Goal: Register for event/course

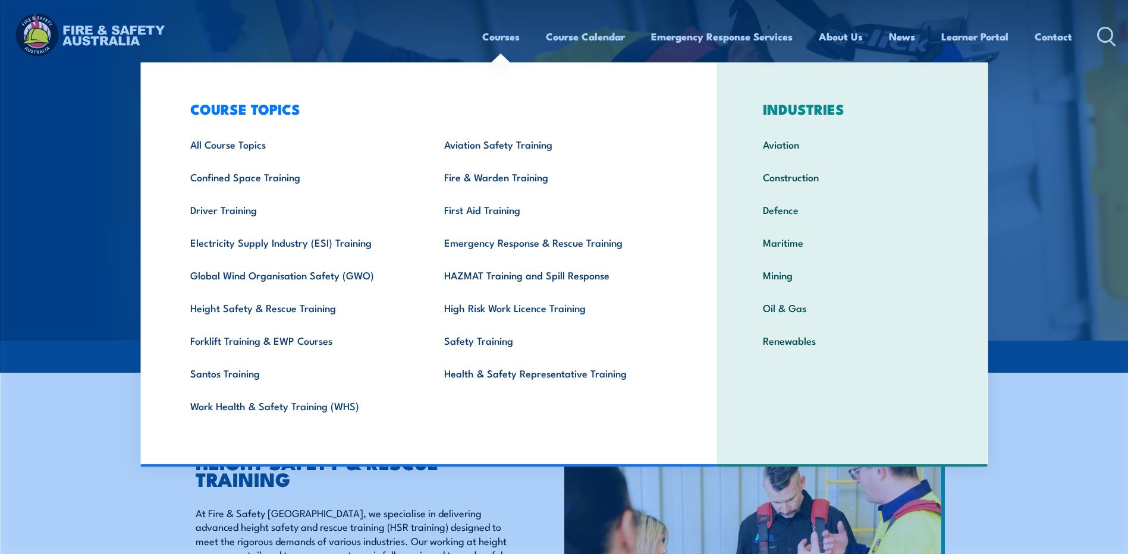
click at [498, 36] on link "Courses" at bounding box center [500, 37] width 37 height 32
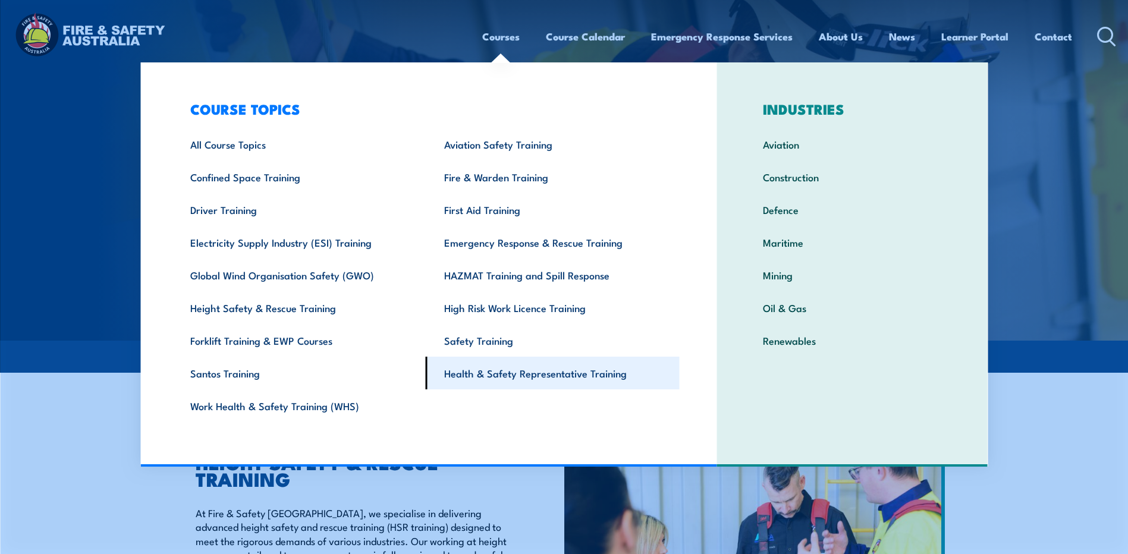
click at [522, 368] on link "Health & Safety Representative Training" at bounding box center [553, 373] width 254 height 33
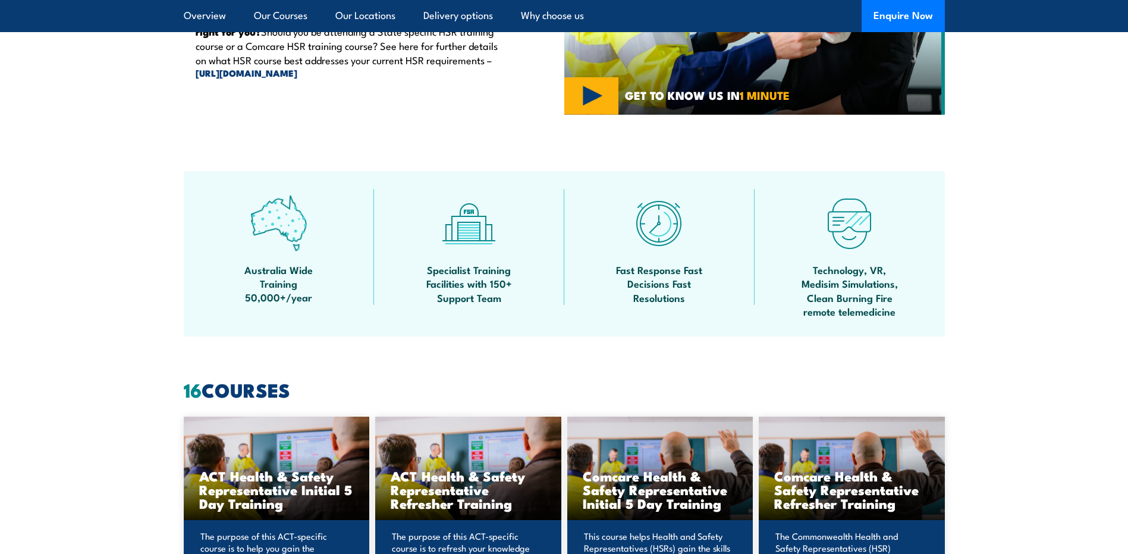
scroll to position [833, 0]
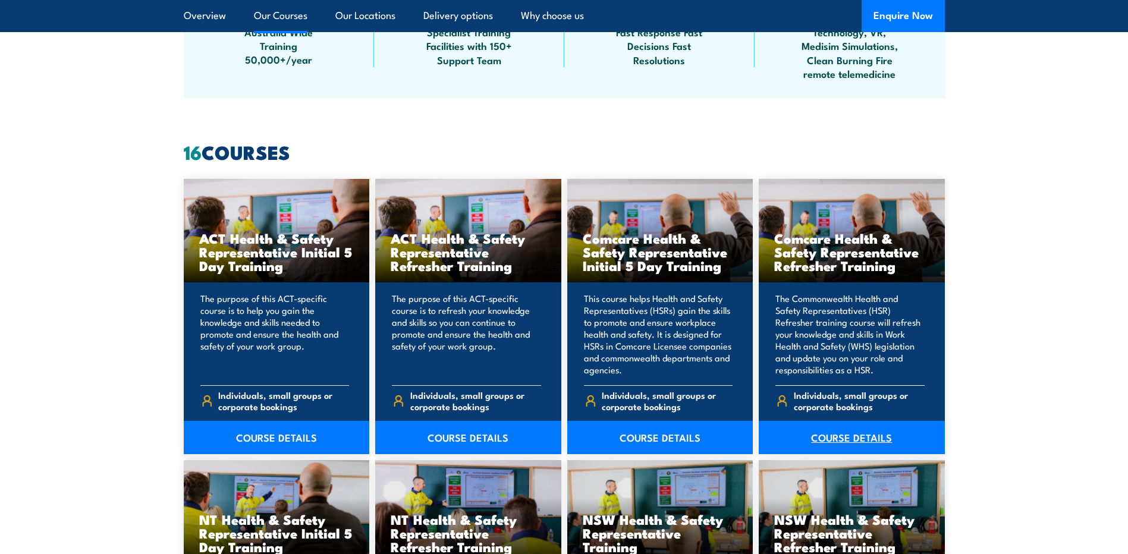
click at [859, 437] on link "COURSE DETAILS" at bounding box center [852, 437] width 186 height 33
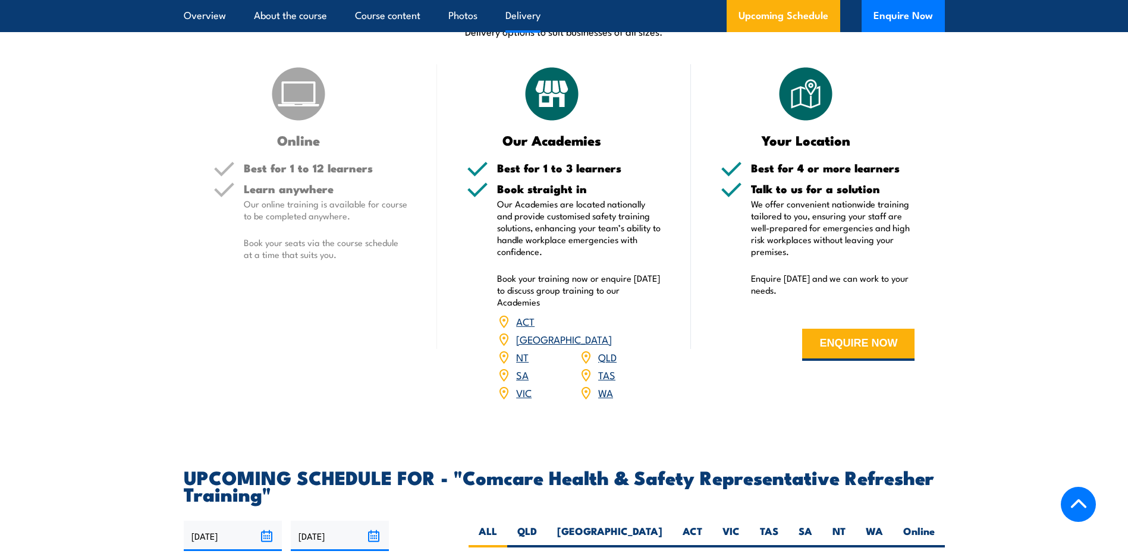
scroll to position [1724, 0]
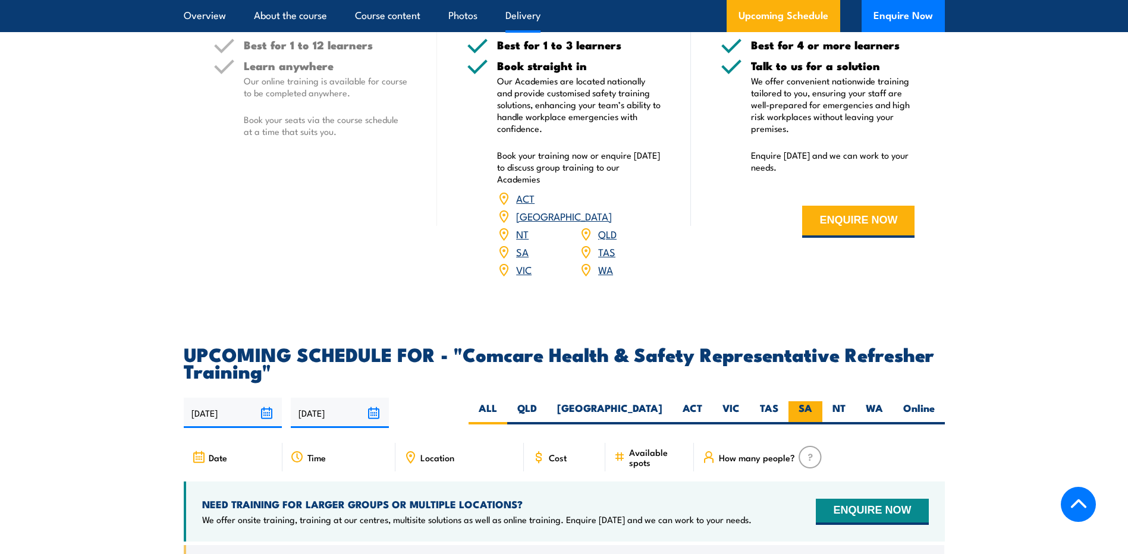
click at [801, 419] on label "SA" at bounding box center [806, 412] width 34 height 23
click at [812, 409] on input "SA" at bounding box center [816, 405] width 8 height 8
radio input "true"
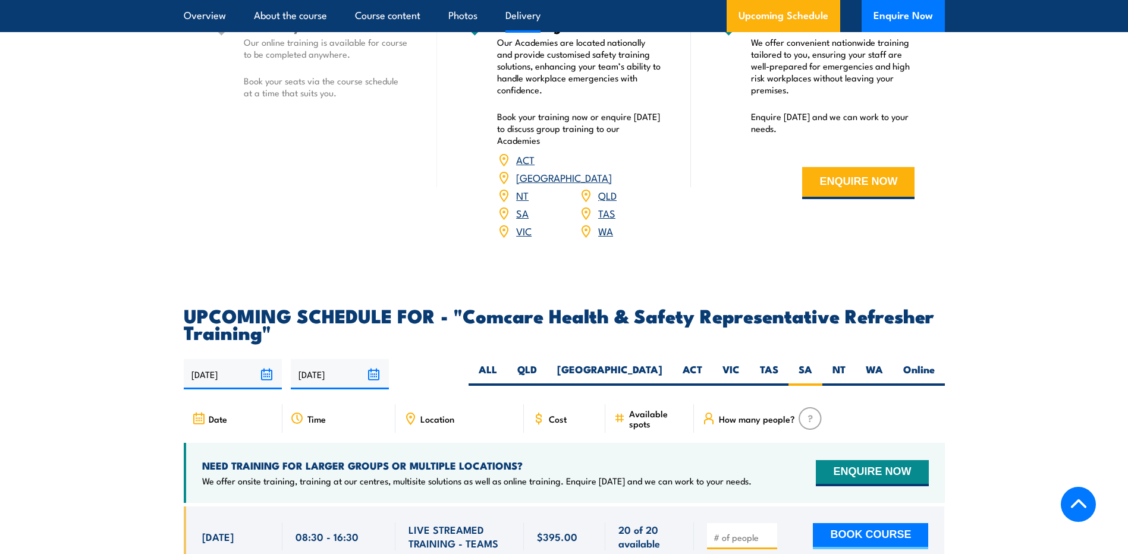
scroll to position [1784, 0]
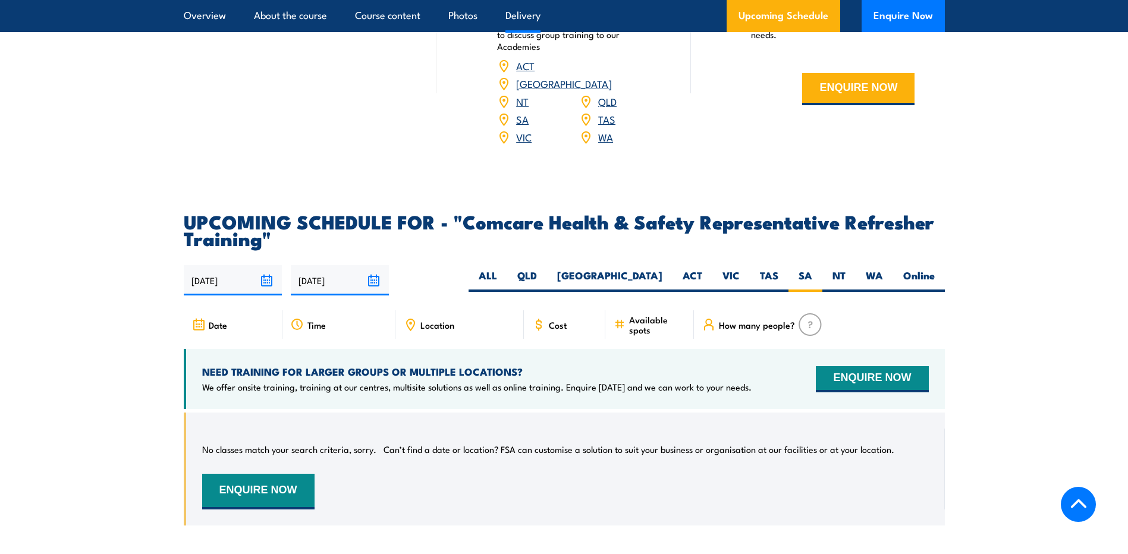
scroll to position [1783, 0]
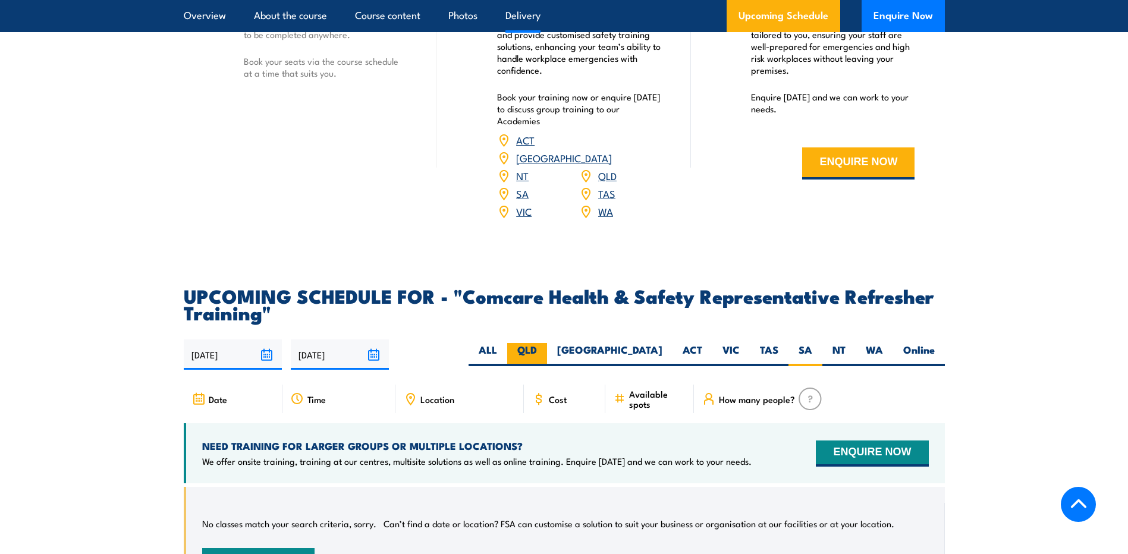
click at [547, 366] on label "QLD" at bounding box center [527, 354] width 40 height 23
click at [545, 351] on input "QLD" at bounding box center [541, 347] width 8 height 8
radio input "true"
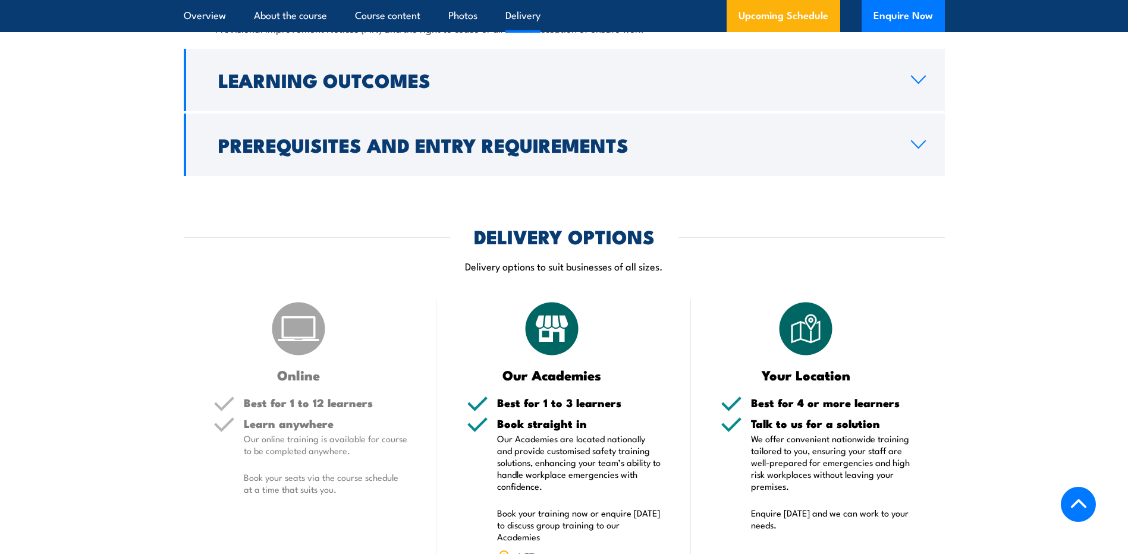
scroll to position [1545, 0]
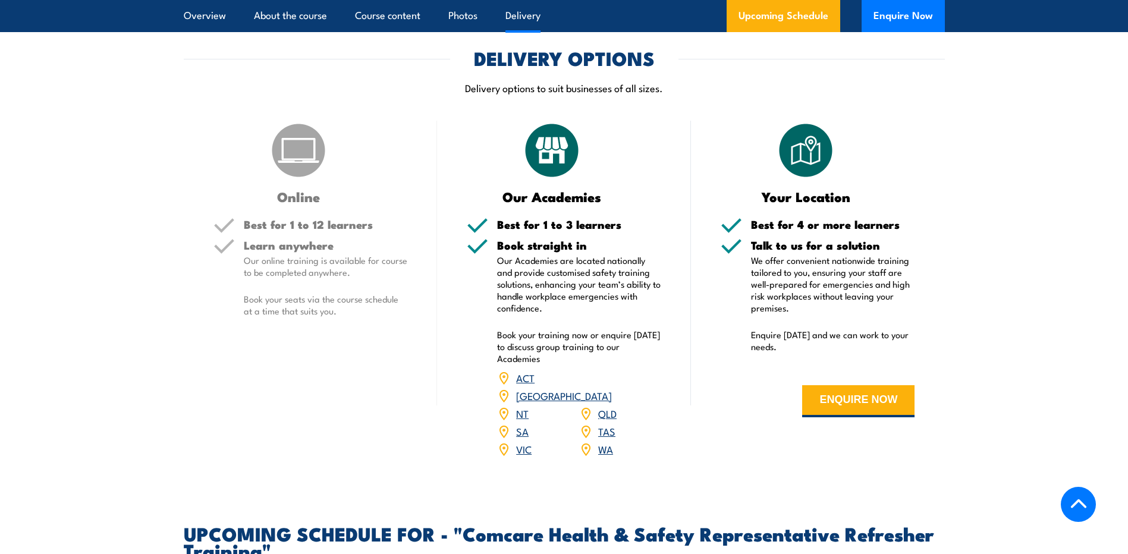
click at [601, 420] on link "QLD" at bounding box center [607, 413] width 18 height 14
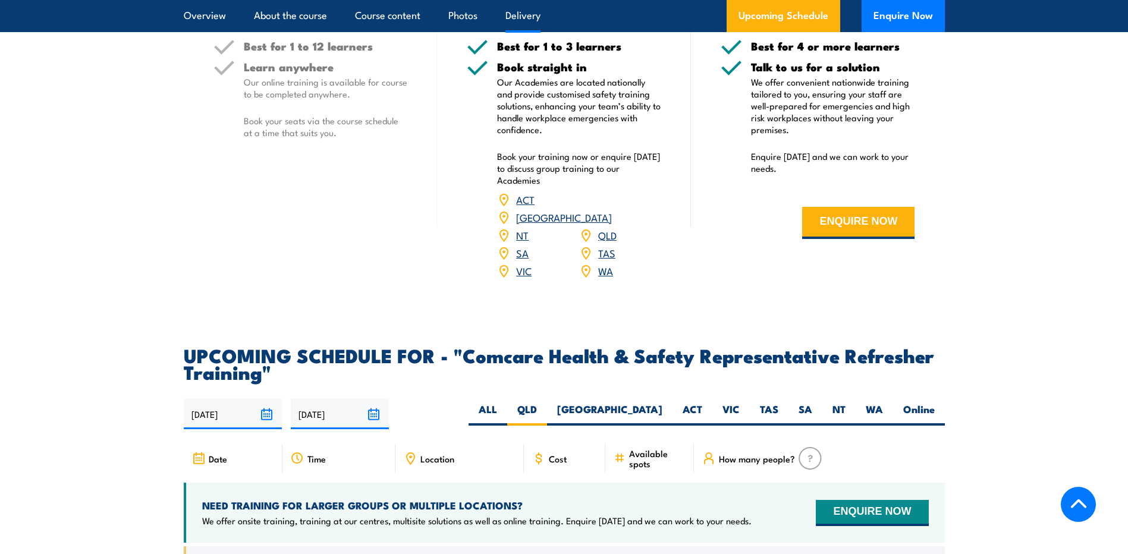
scroll to position [1738, 0]
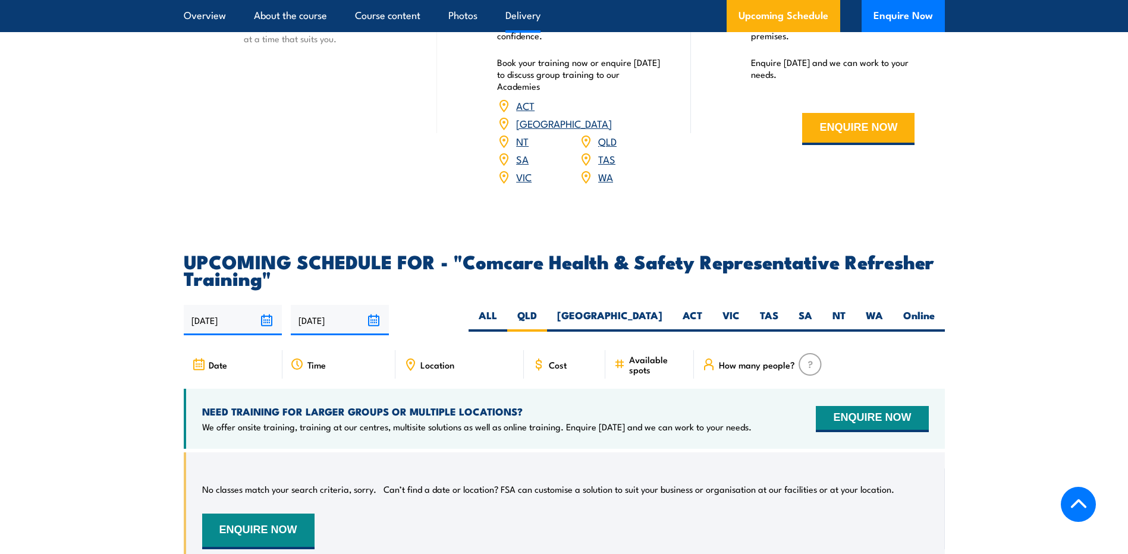
scroll to position [1783, 0]
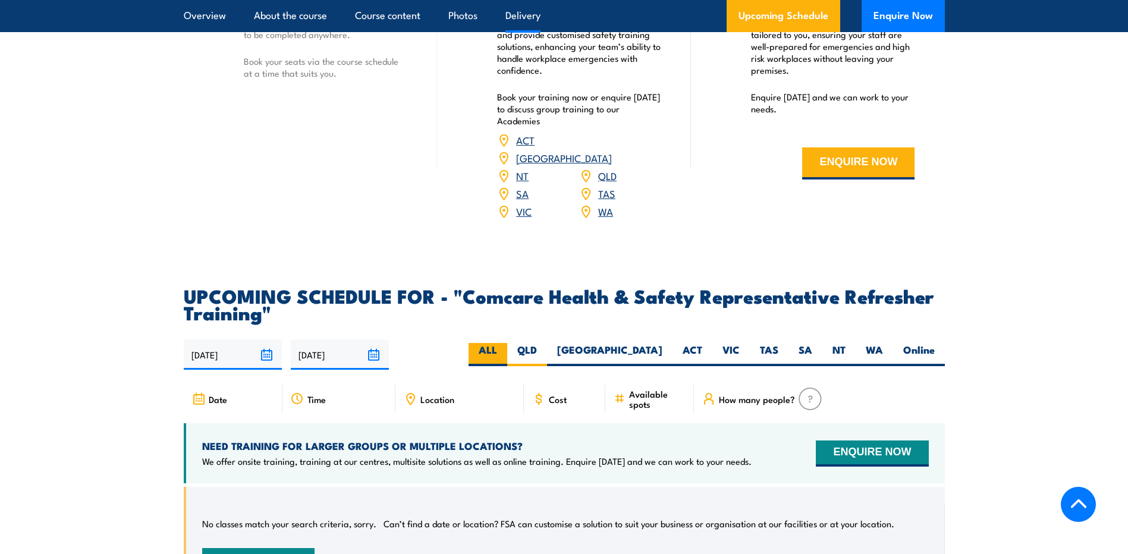
click at [507, 363] on label "ALL" at bounding box center [488, 354] width 39 height 23
click at [505, 351] on input "ALL" at bounding box center [501, 347] width 8 height 8
radio input "true"
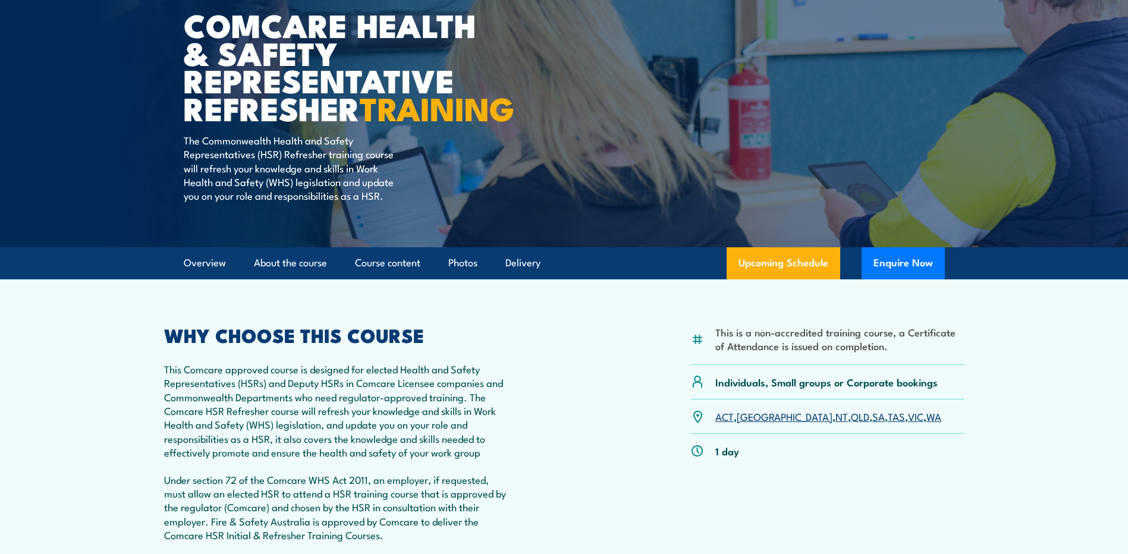
scroll to position [119, 0]
